Goal: Find specific page/section: Find specific page/section

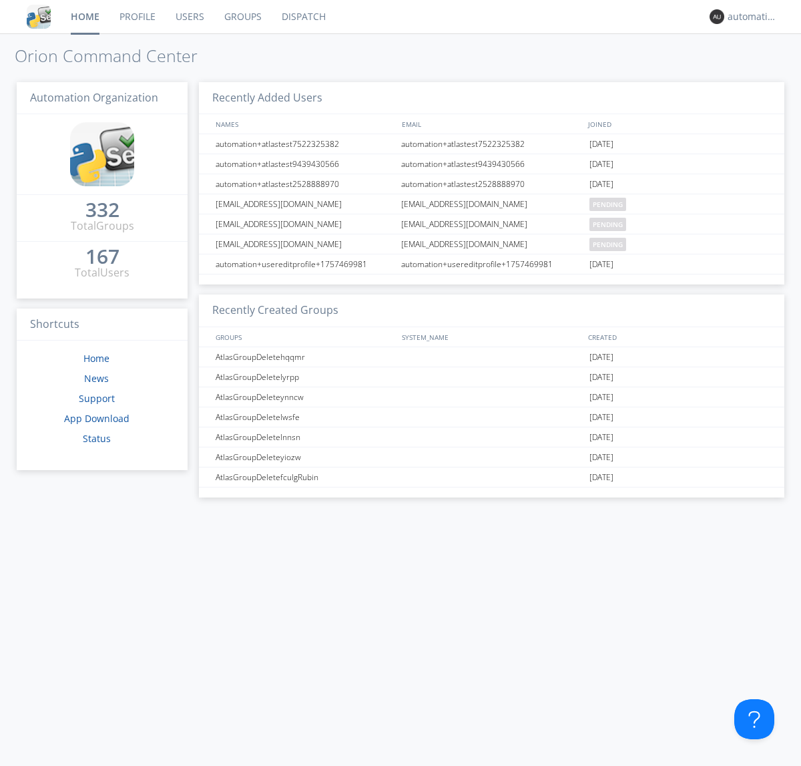
click at [302, 17] on link "Dispatch" at bounding box center [304, 16] width 64 height 33
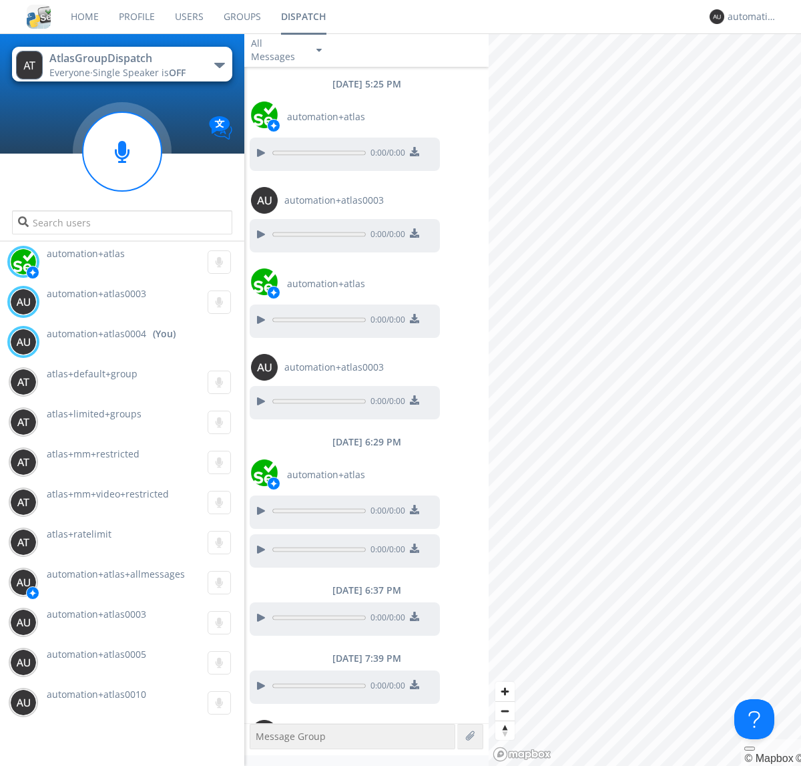
scroll to position [67, 0]
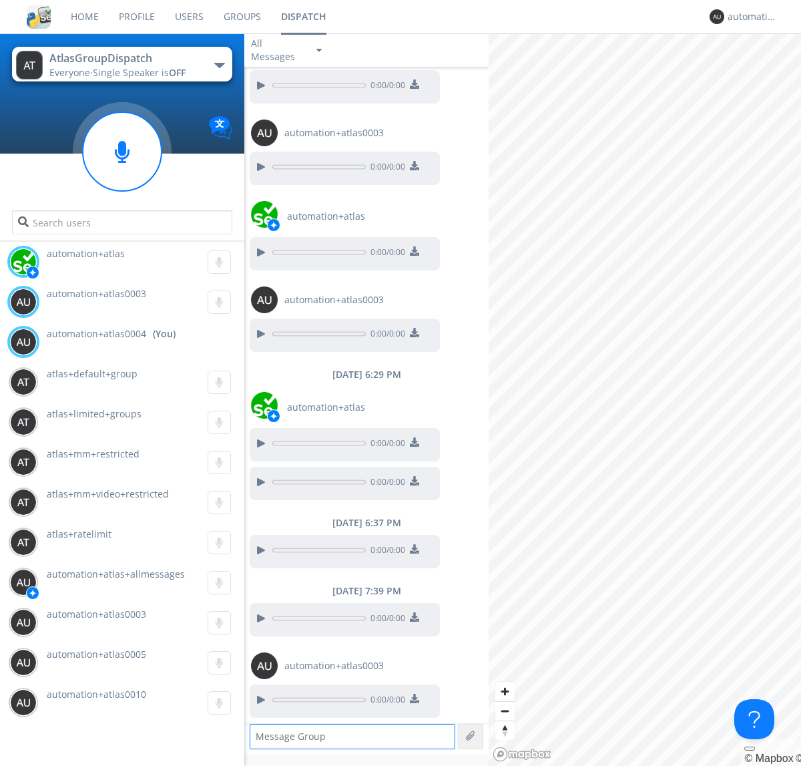
click at [219, 65] on div "button" at bounding box center [219, 65] width 11 height 5
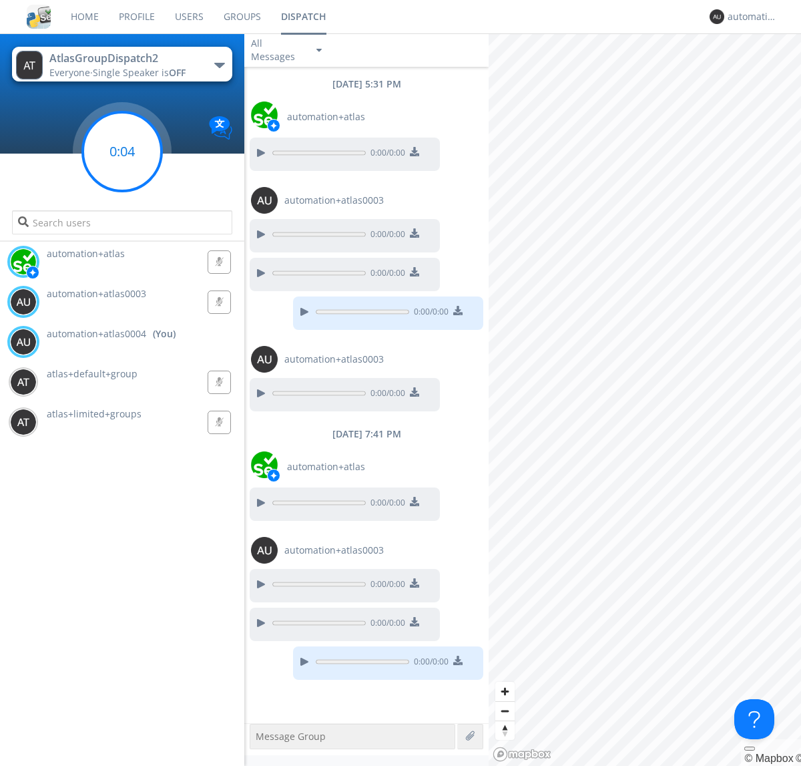
click at [122, 152] on g at bounding box center [122, 151] width 79 height 79
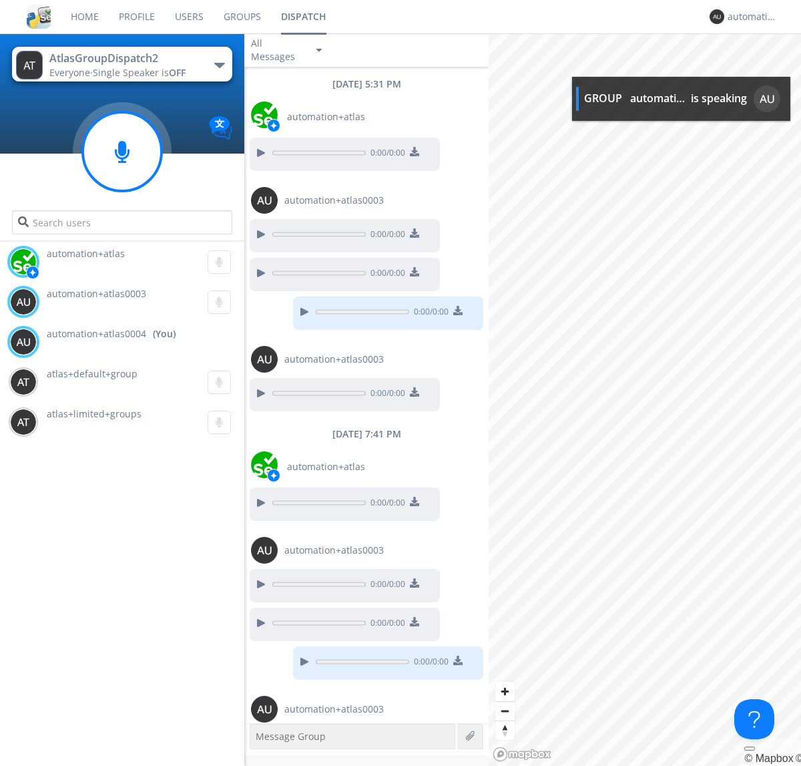
scroll to position [43, 0]
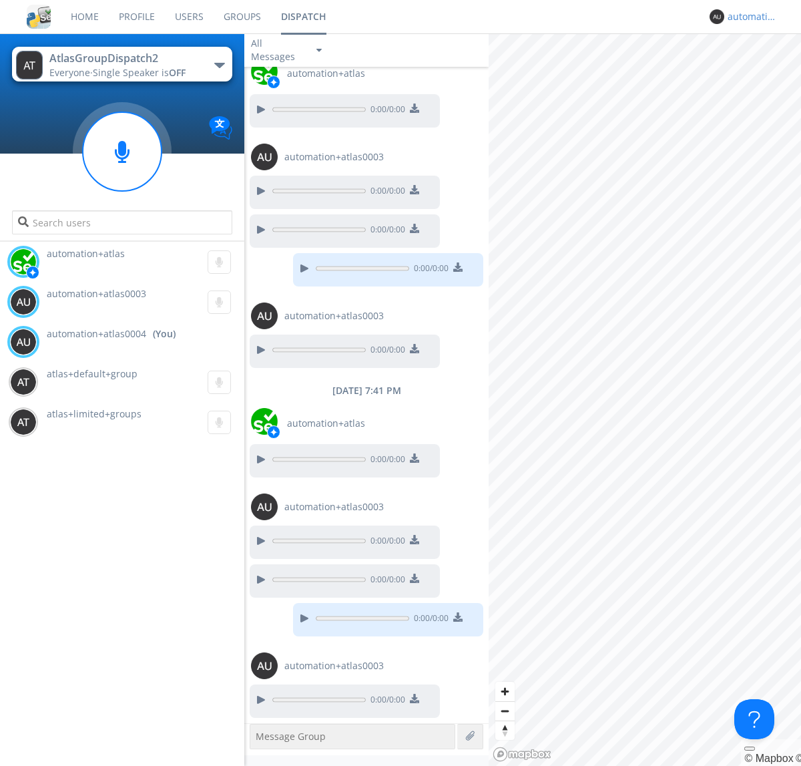
click at [749, 17] on div "automation+atlas0004" at bounding box center [753, 16] width 50 height 13
